Goal: Information Seeking & Learning: Learn about a topic

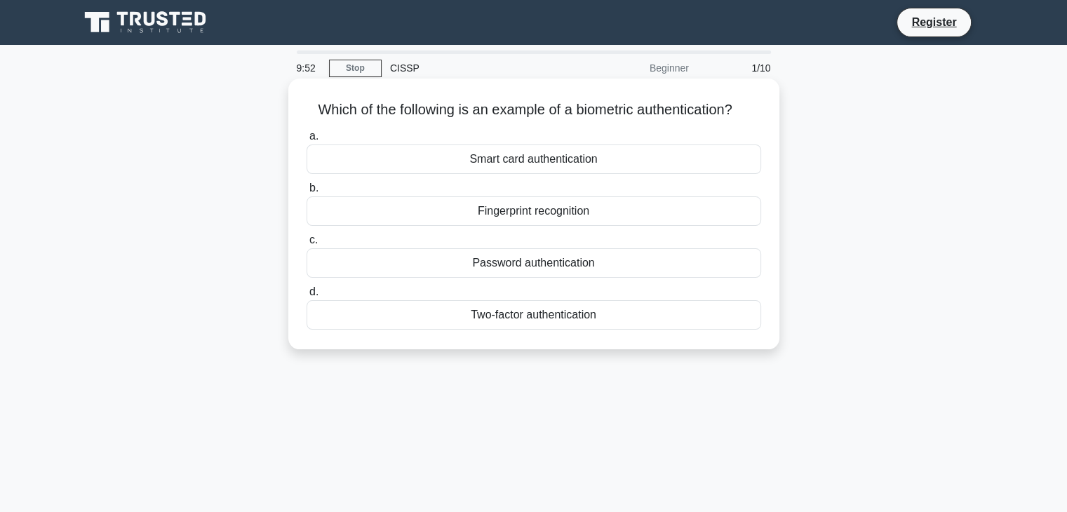
click at [578, 208] on div "Fingerprint recognition" at bounding box center [534, 210] width 455 height 29
click at [307, 193] on input "b. Fingerprint recognition" at bounding box center [307, 188] width 0 height 9
click at [542, 213] on div "Authentication" at bounding box center [534, 210] width 455 height 29
click at [307, 193] on input "b. Authentication" at bounding box center [307, 188] width 0 height 9
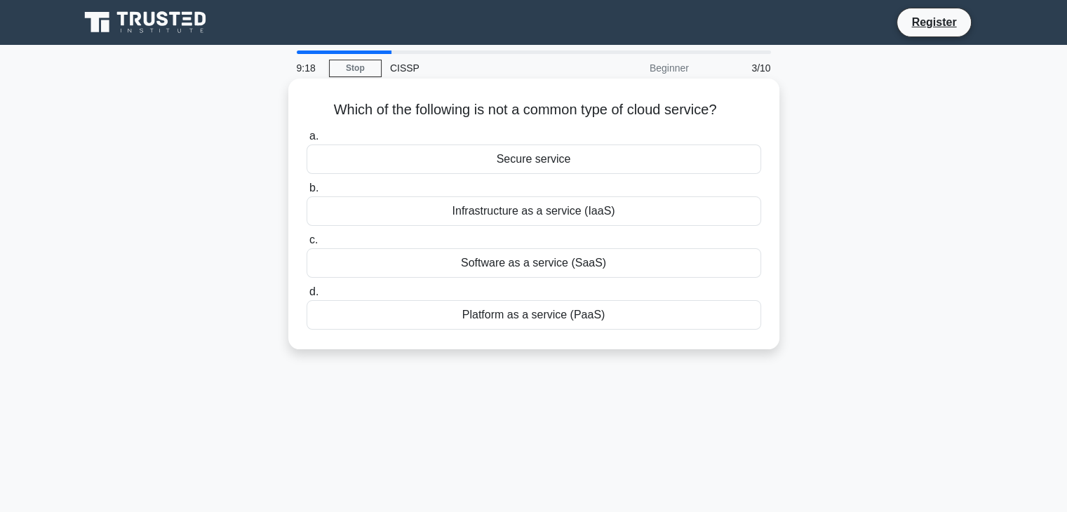
click at [519, 216] on div "Infrastructure as a service (IaaS)" at bounding box center [534, 210] width 455 height 29
click at [307, 193] on input "b. Infrastructure as a service (IaaS)" at bounding box center [307, 188] width 0 height 9
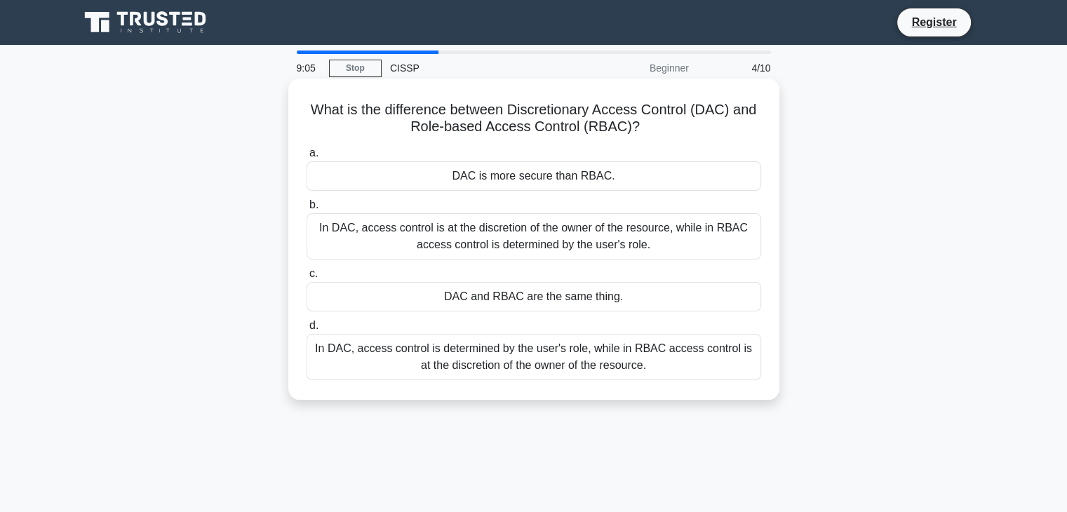
click at [554, 361] on div "In DAC, access control is determined by the user's role, while in RBAC access c…" at bounding box center [534, 357] width 455 height 46
click at [307, 330] on input "d. In DAC, access control is determined by the user's role, while in RBAC acces…" at bounding box center [307, 325] width 0 height 9
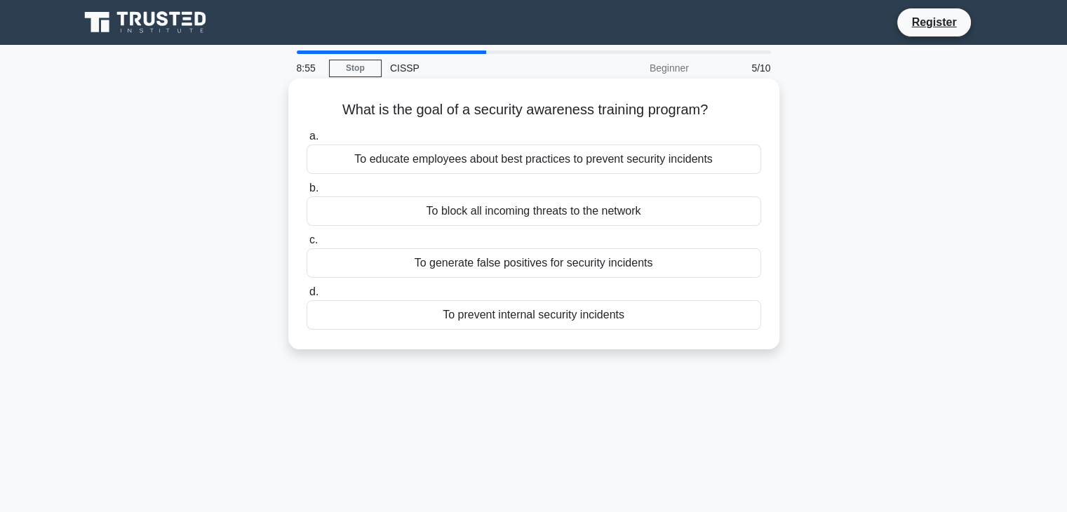
click at [511, 168] on div "To educate employees about best practices to prevent security incidents" at bounding box center [534, 158] width 455 height 29
click at [307, 141] on input "a. To educate employees about best practices to prevent security incidents" at bounding box center [307, 136] width 0 height 9
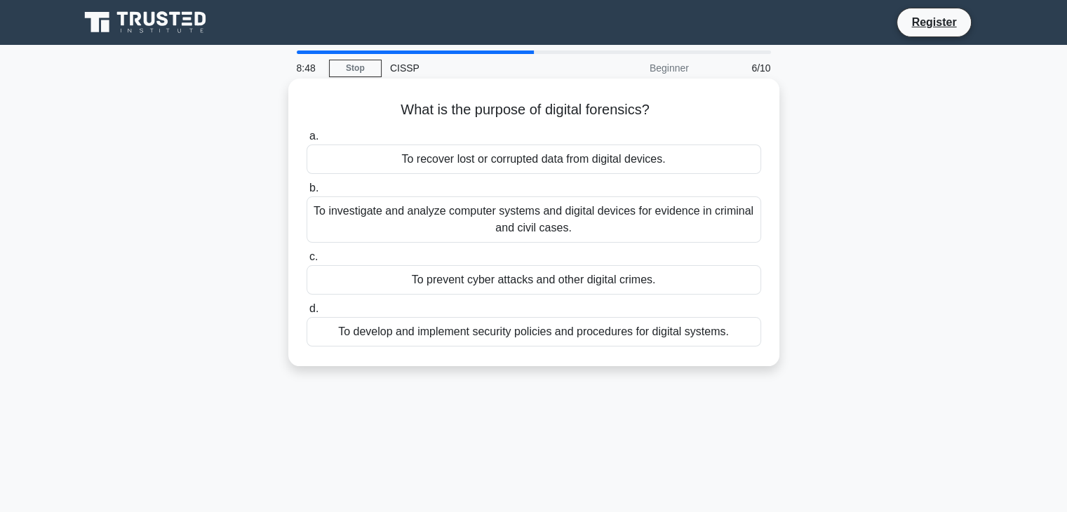
click at [511, 228] on div "To investigate and analyze computer systems and digital devices for evidence in…" at bounding box center [534, 219] width 455 height 46
click at [307, 193] on input "b. To investigate and analyze computer systems and digital devices for evidence…" at bounding box center [307, 188] width 0 height 9
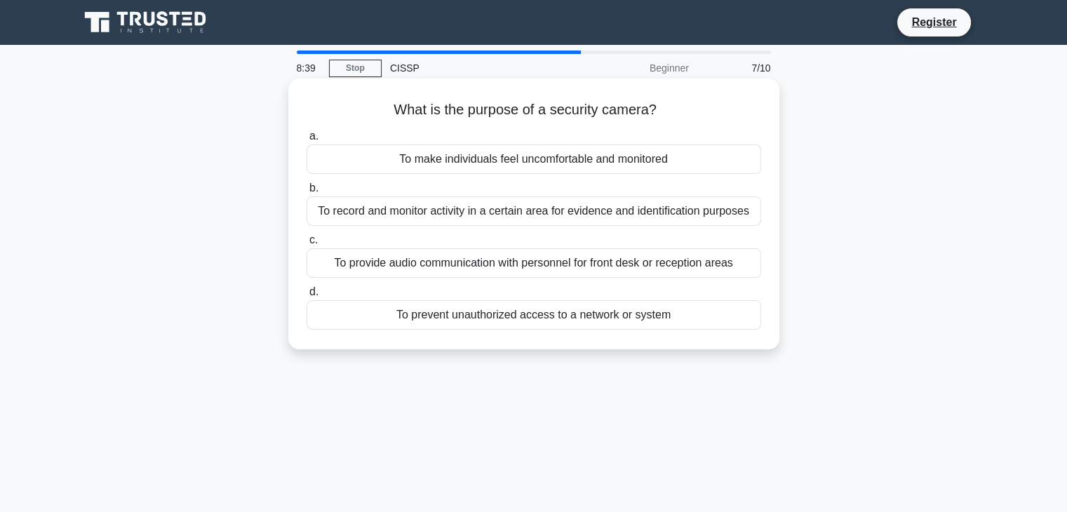
click at [517, 206] on div "To record and monitor activity in a certain area for evidence and identificatio…" at bounding box center [534, 210] width 455 height 29
click at [307, 193] on input "b. To record and monitor activity in a certain area for evidence and identifica…" at bounding box center [307, 188] width 0 height 9
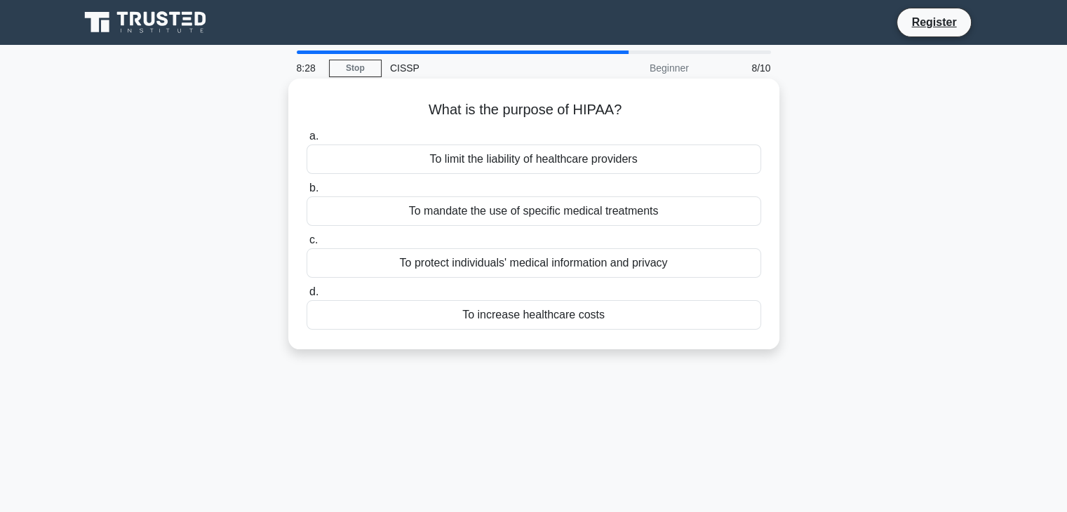
click at [496, 278] on div "a. To limit the liability of healthcare providers b. To mandate the use of spec…" at bounding box center [533, 229] width 471 height 208
click at [506, 269] on div "To protect individuals' medical information and privacy" at bounding box center [534, 262] width 455 height 29
click at [307, 245] on input "c. To protect individuals' medical information and privacy" at bounding box center [307, 240] width 0 height 9
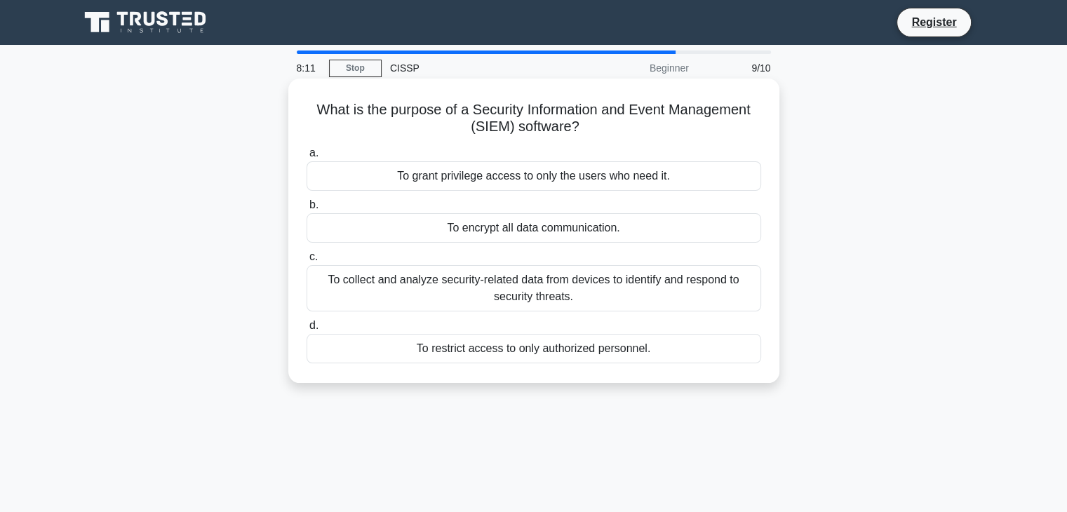
click at [455, 291] on div "To collect and analyze security-related data from devices to identify and respo…" at bounding box center [534, 288] width 455 height 46
click at [307, 262] on input "c. To collect and analyze security-related data from devices to identify and re…" at bounding box center [307, 257] width 0 height 9
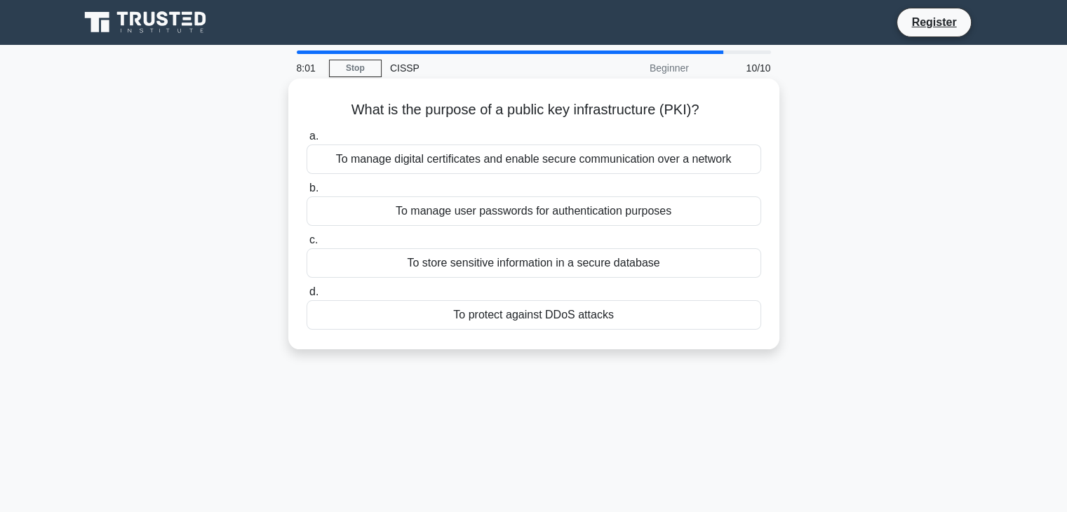
click at [483, 161] on div "To manage digital certificates and enable secure communication over a network" at bounding box center [534, 158] width 455 height 29
click at [307, 141] on input "a. To manage digital certificates and enable secure communication over a network" at bounding box center [307, 136] width 0 height 9
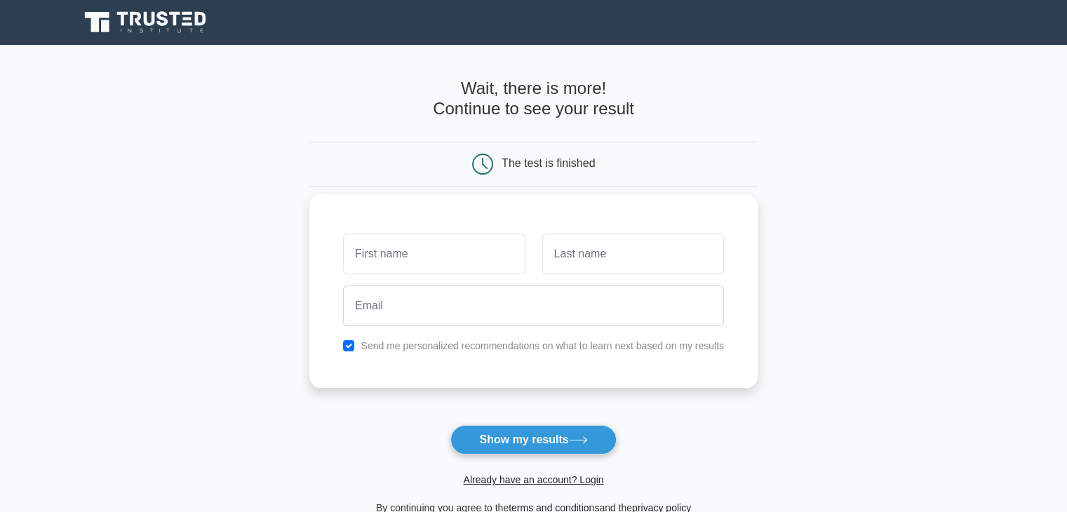
click at [405, 261] on input "text" at bounding box center [434, 254] width 182 height 41
type input "VINISHA SHERAN"
click at [570, 255] on input "text" at bounding box center [633, 254] width 182 height 41
type input "S"
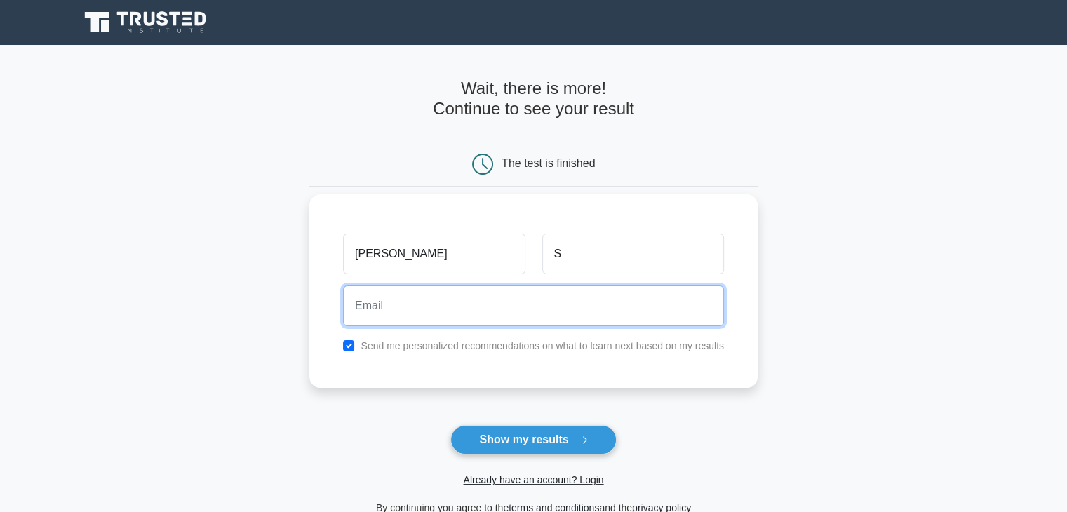
click at [536, 287] on input "email" at bounding box center [533, 305] width 381 height 41
type input "vinishasheran322@gmail.com"
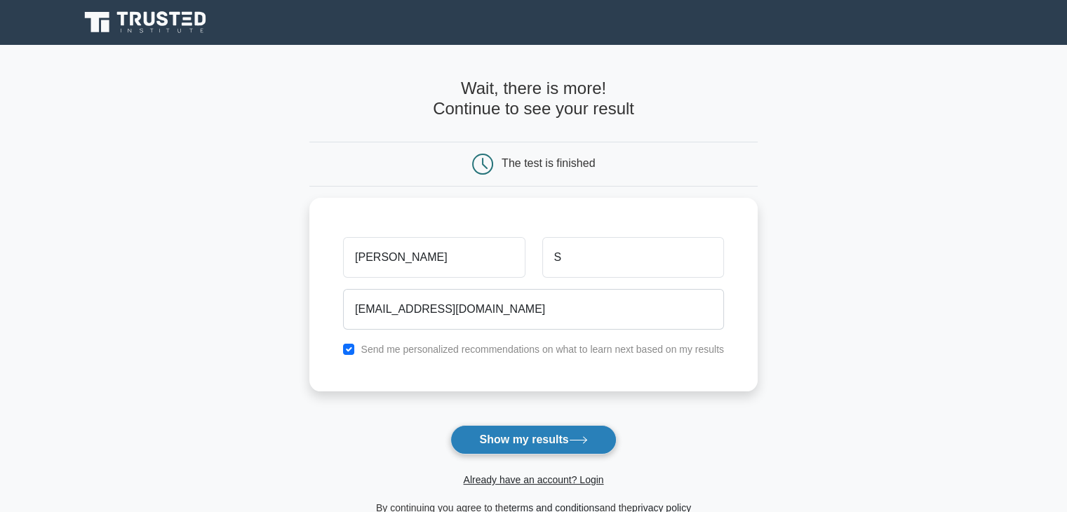
click at [499, 436] on button "Show my results" at bounding box center [533, 439] width 166 height 29
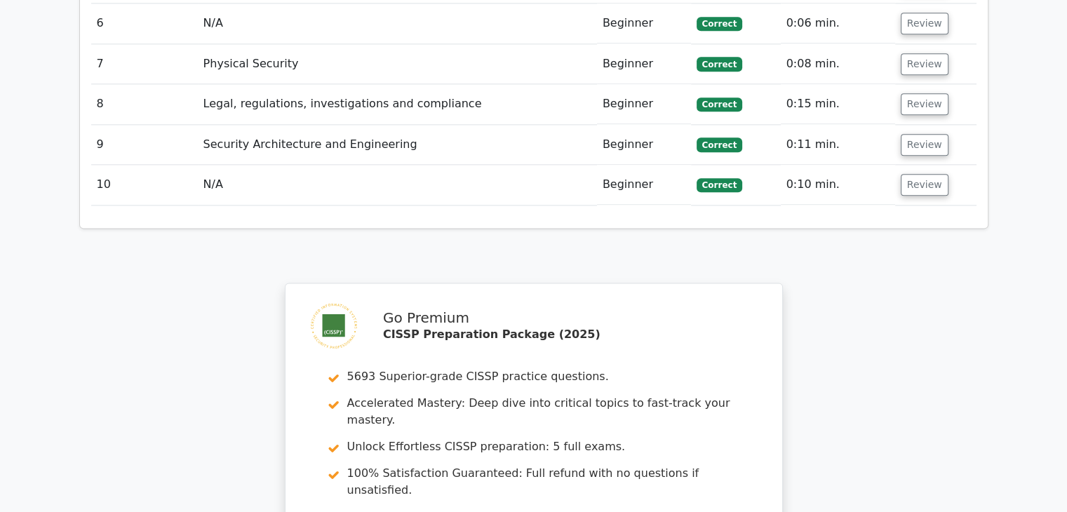
scroll to position [2104, 0]
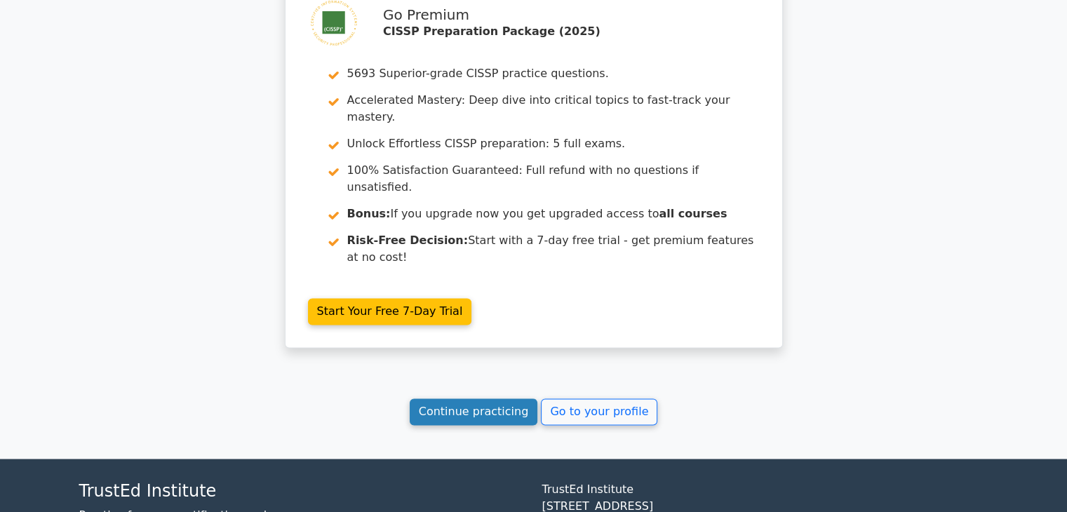
click at [462, 398] on link "Continue practicing" at bounding box center [474, 411] width 128 height 27
